Goal: Transaction & Acquisition: Purchase product/service

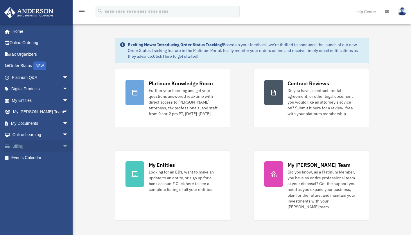
click at [17, 145] on link "Billing arrow_drop_down" at bounding box center [40, 146] width 73 height 12
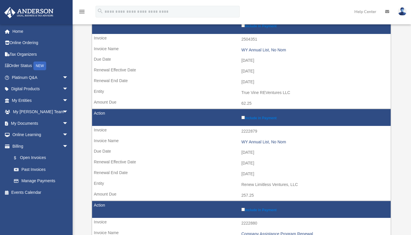
scroll to position [85, 0]
click at [39, 155] on link "$ Open Invoices" at bounding box center [42, 158] width 69 height 12
click at [36, 156] on link "$ Open Invoices" at bounding box center [42, 158] width 69 height 12
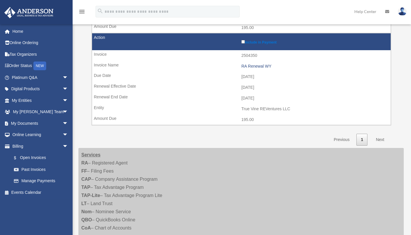
scroll to position [505, 0]
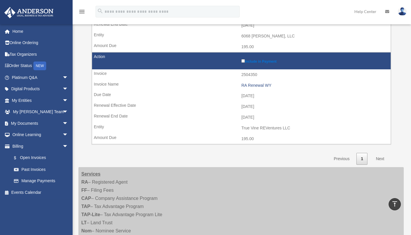
click at [380, 153] on link "Next" at bounding box center [379, 159] width 17 height 12
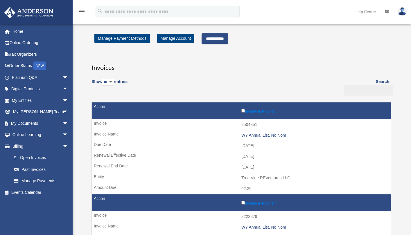
scroll to position [0, 0]
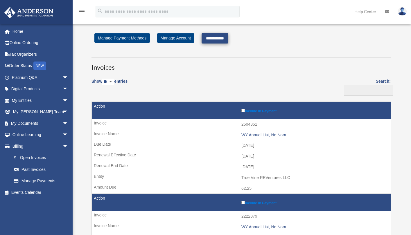
click at [222, 39] on input "**********" at bounding box center [214, 38] width 27 height 10
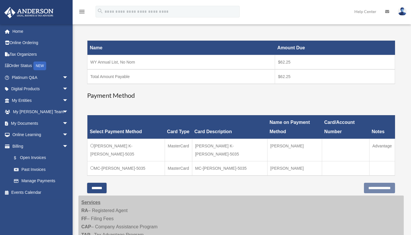
scroll to position [78, 0]
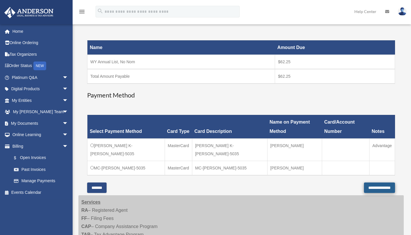
click at [365, 183] on input "**********" at bounding box center [379, 188] width 31 height 10
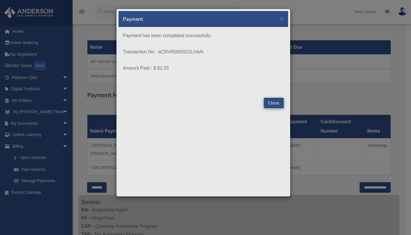
click at [273, 103] on button "Close" at bounding box center [274, 103] width 20 height 10
